Goal: Information Seeking & Learning: Find specific page/section

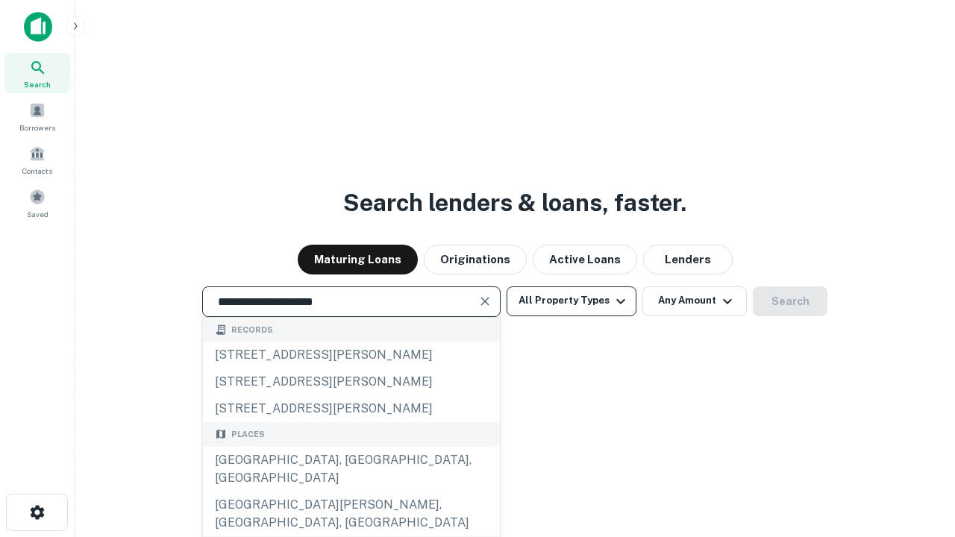
click at [351, 492] on div "[GEOGRAPHIC_DATA], [GEOGRAPHIC_DATA], [GEOGRAPHIC_DATA]" at bounding box center [351, 469] width 297 height 45
click at [572, 301] on button "All Property Types" at bounding box center [572, 302] width 130 height 30
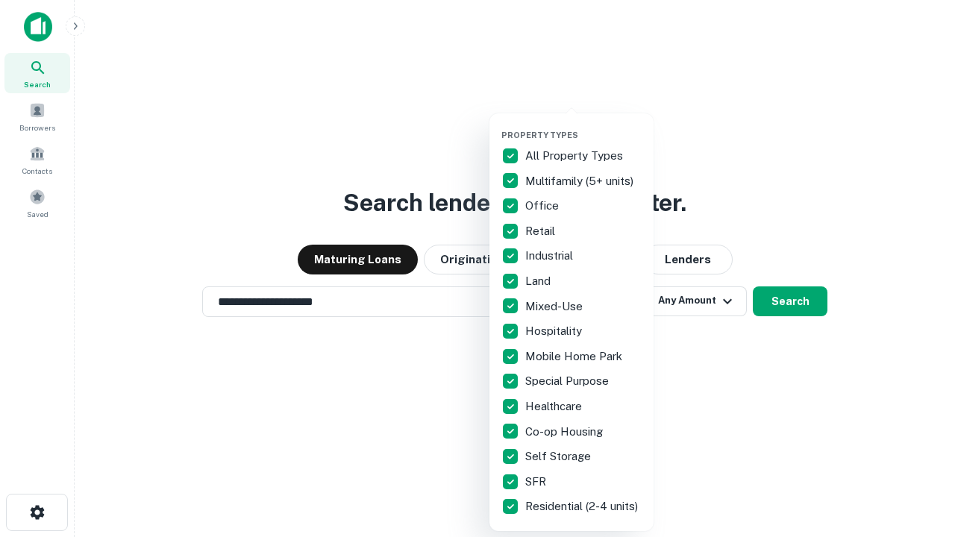
type input "**********"
click at [584, 125] on button "button" at bounding box center [583, 125] width 164 height 1
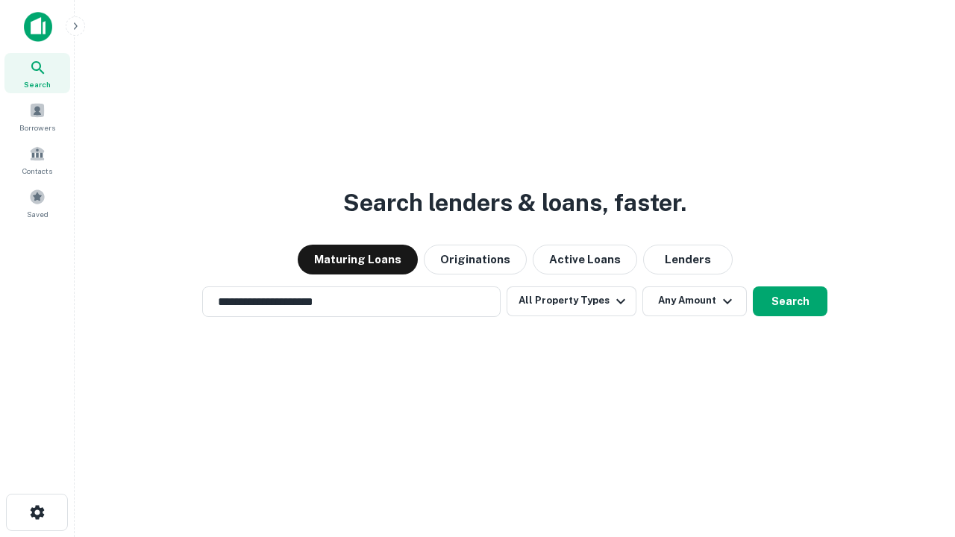
scroll to position [23, 0]
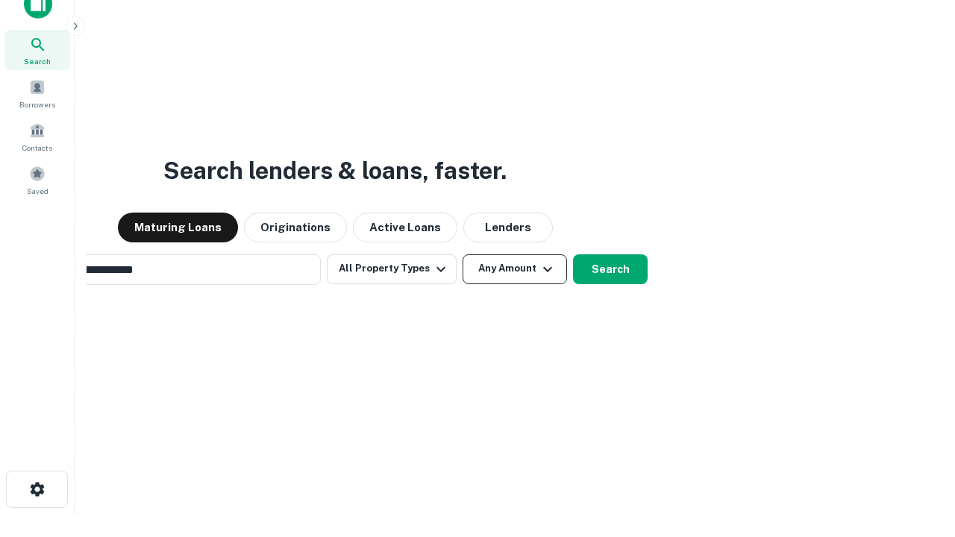
click at [463, 254] on button "Any Amount" at bounding box center [515, 269] width 104 height 30
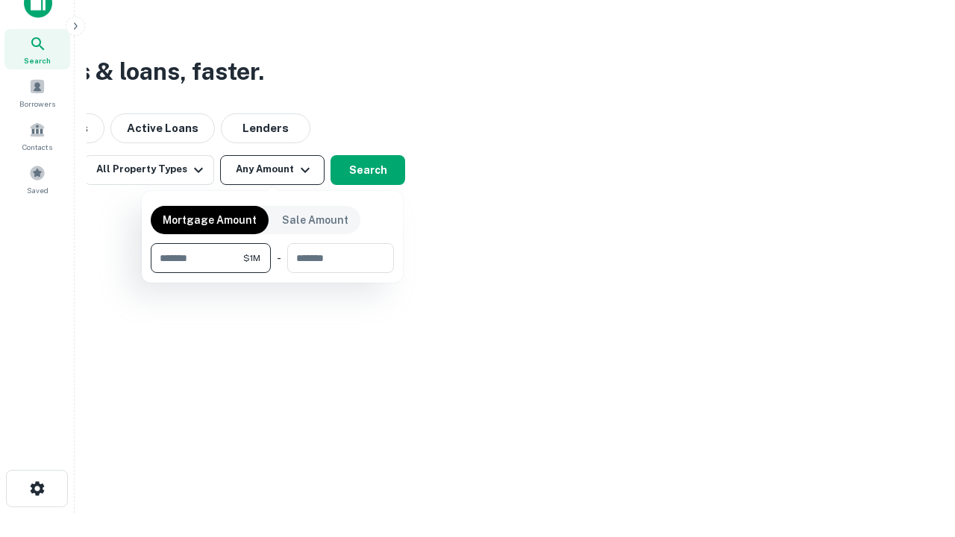
type input "*******"
click at [272, 273] on button "button" at bounding box center [272, 273] width 243 height 1
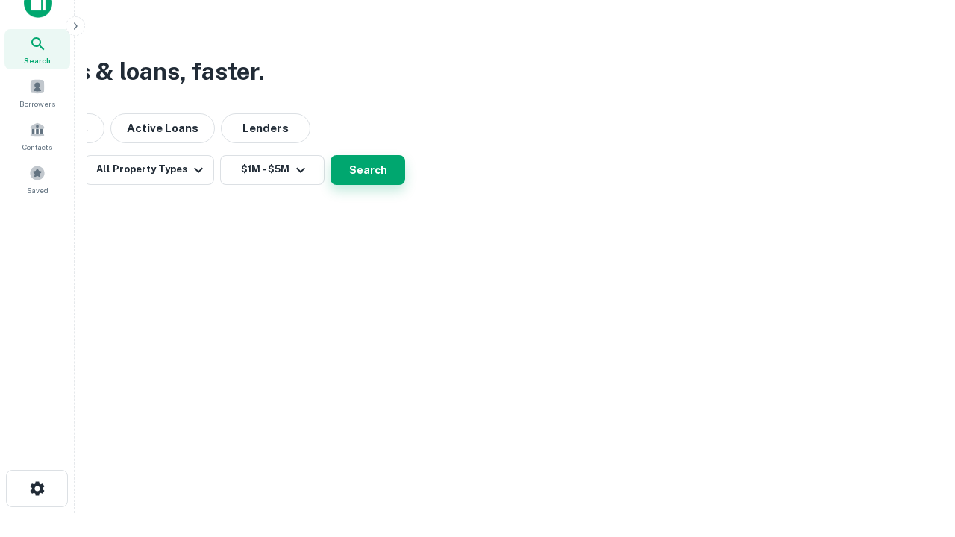
click at [405, 185] on button "Search" at bounding box center [368, 170] width 75 height 30
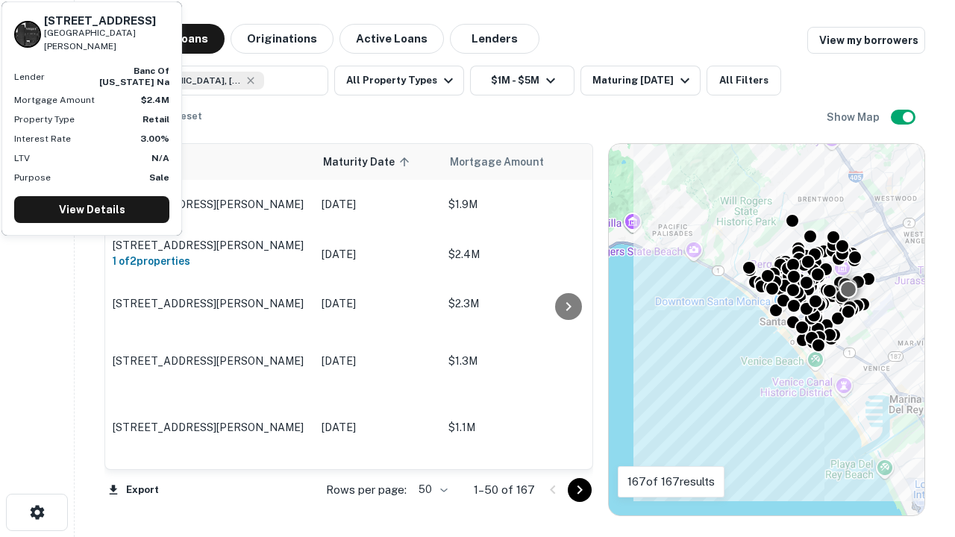
click at [431, 490] on body "Search Borrowers Contacts Saved Maturing Loans Originations Active Loans Lender…" at bounding box center [477, 268] width 955 height 537
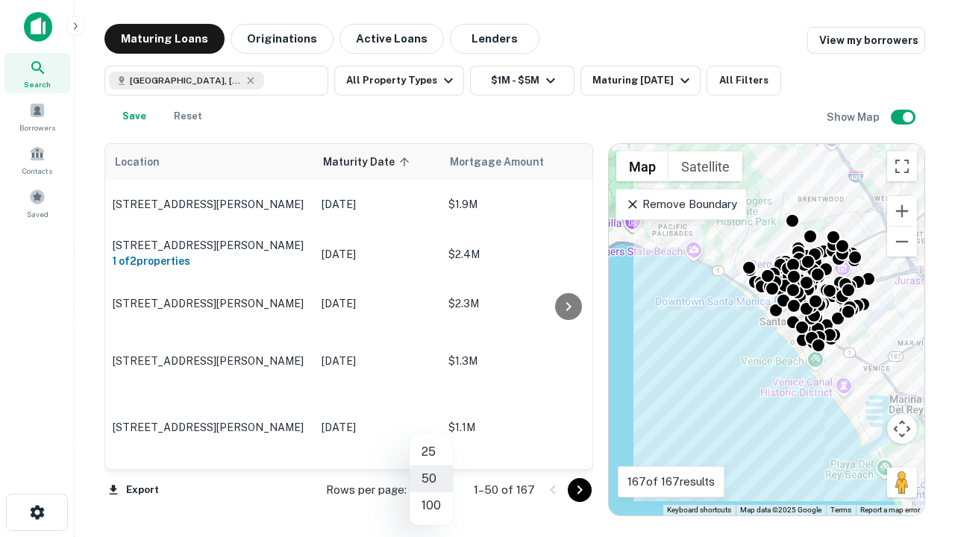
click at [431, 452] on li "25" at bounding box center [431, 452] width 43 height 27
